Goal: Transaction & Acquisition: Purchase product/service

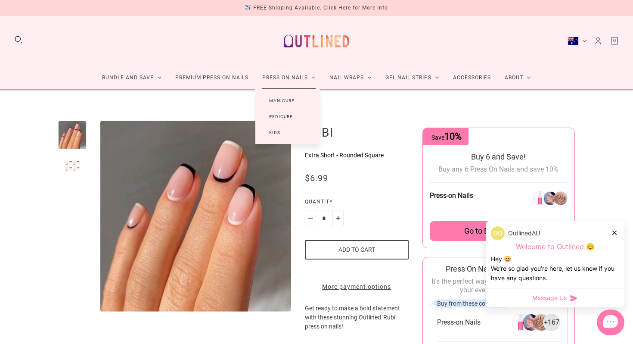
click at [278, 96] on link "Manicure" at bounding box center [281, 101] width 53 height 16
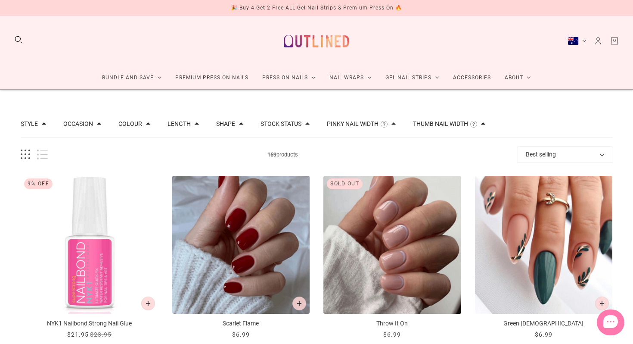
click at [97, 49] on div "Bundle and Save Press On Nail Bundles Press On Nails Bundles Kids Press On Nail…" at bounding box center [316, 53] width 633 height 74
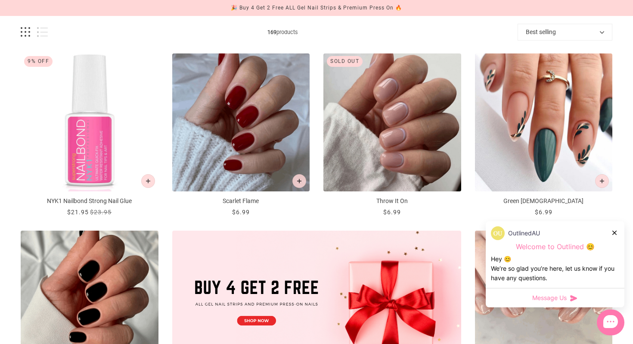
scroll to position [134, 0]
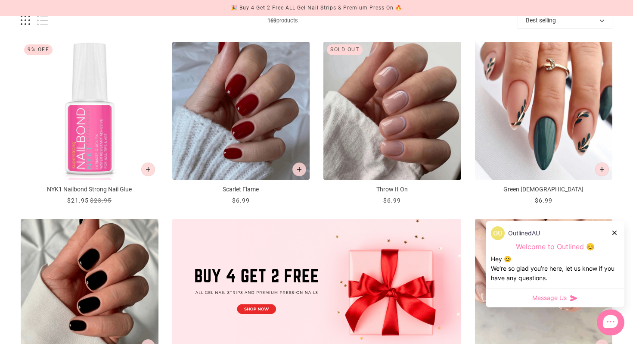
drag, startPoint x: 2, startPoint y: 140, endPoint x: 5, endPoint y: 144, distance: 5.3
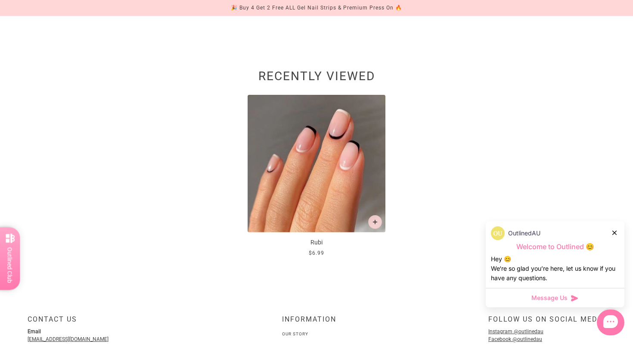
scroll to position [1402, 0]
